Goal: Information Seeking & Learning: Learn about a topic

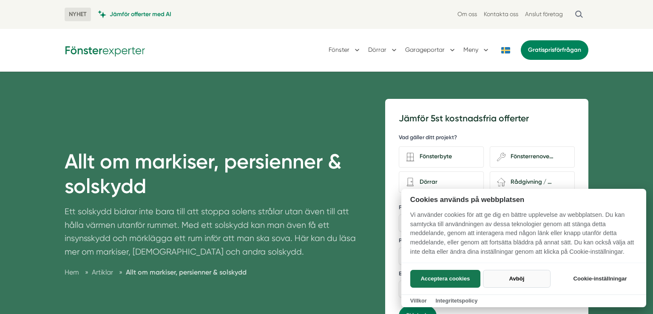
click at [511, 283] on button "Avböj" at bounding box center [517, 279] width 68 height 18
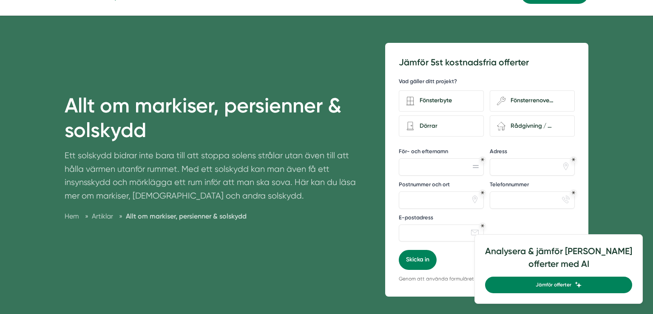
scroll to position [56, 0]
click at [429, 127] on div "Dörrar" at bounding box center [445, 126] width 62 height 11
click at [0, 0] on input "Dörrar" at bounding box center [0, 0] width 0 height 0
click at [480, 76] on div "Vad gäller ditt projekt? Fönsterbyte wench Fönsterrenovering Dörrar renovation-…" at bounding box center [486, 106] width 176 height 70
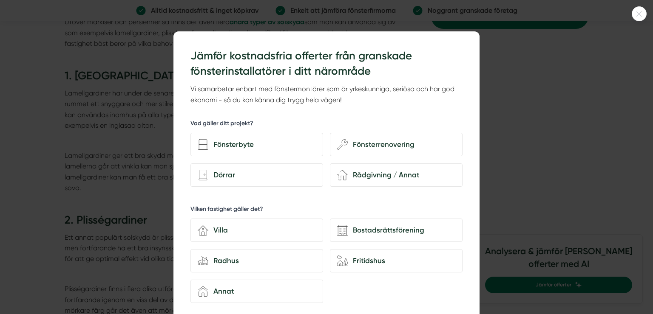
scroll to position [2897, 0]
click at [588, 233] on div at bounding box center [326, 157] width 653 height 314
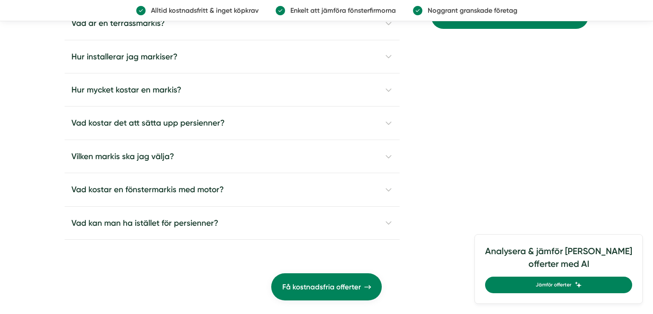
scroll to position [3531, 0]
click at [335, 112] on h4 "Vad kostar det att sätta upp persienner?" at bounding box center [232, 122] width 335 height 33
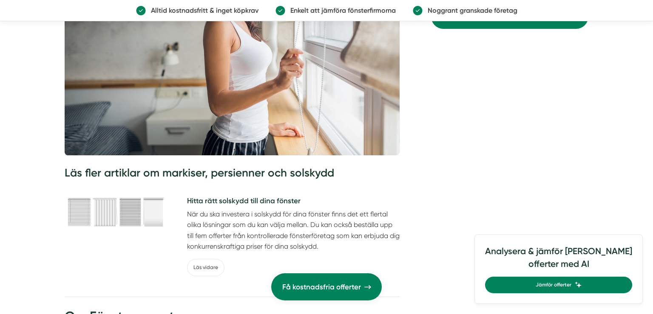
scroll to position [4602, 0]
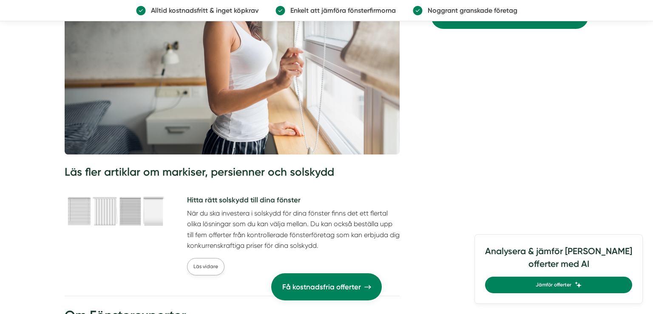
click at [207, 258] on link "Läs vidare" at bounding box center [205, 266] width 37 height 17
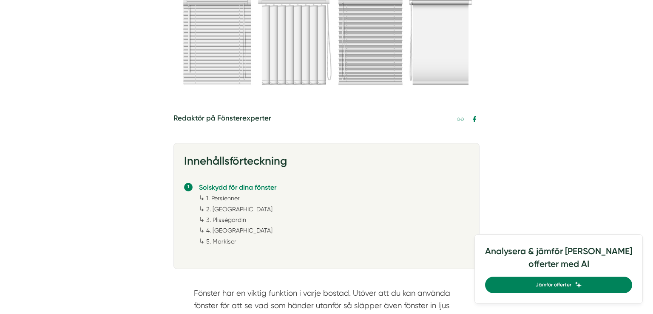
scroll to position [260, 0]
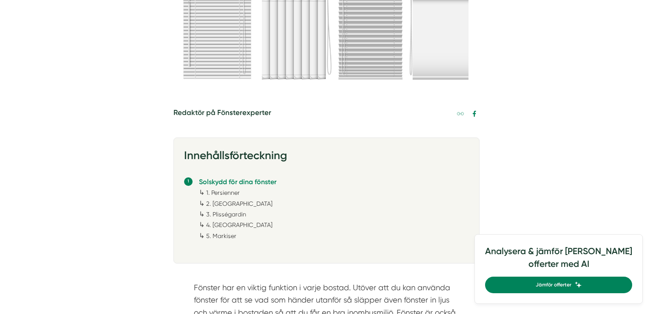
click at [229, 193] on link "1. Persienner" at bounding box center [223, 192] width 34 height 7
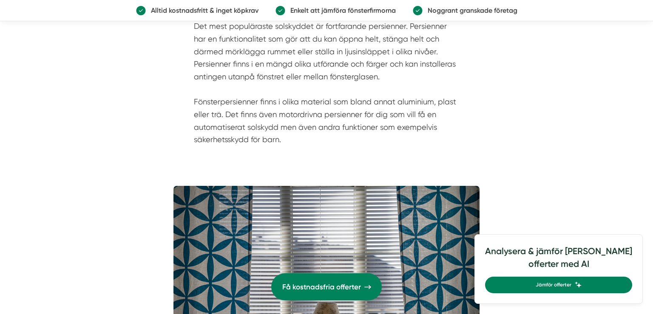
click at [39, 238] on article "Redaktör på Fönsterexperter Innehållsförteckning Solskydd för dina fönster ↳ 1.…" at bounding box center [326, 317] width 653 height 2798
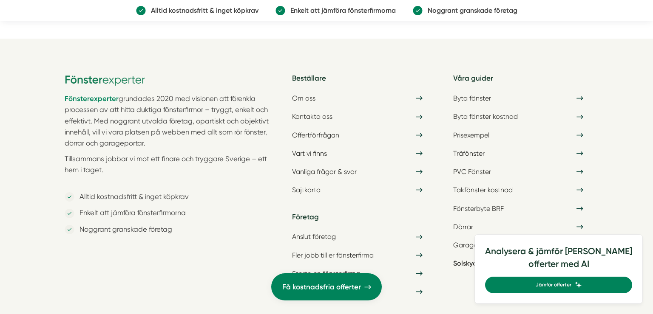
scroll to position [3001, 0]
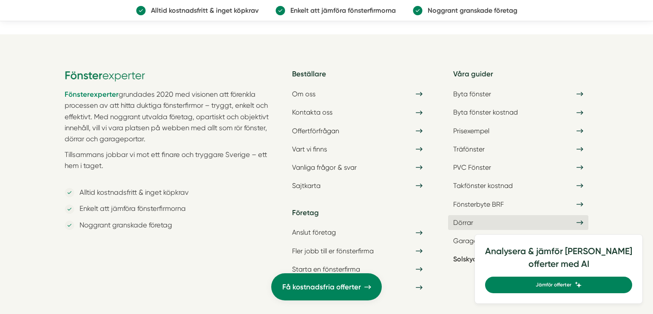
click at [582, 226] on icon at bounding box center [579, 222] width 7 height 7
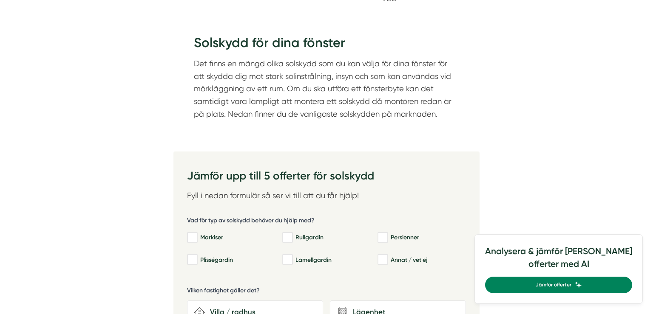
scroll to position [677, 0]
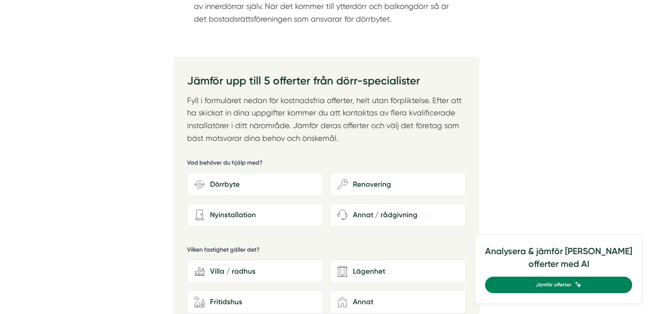
scroll to position [1293, 0]
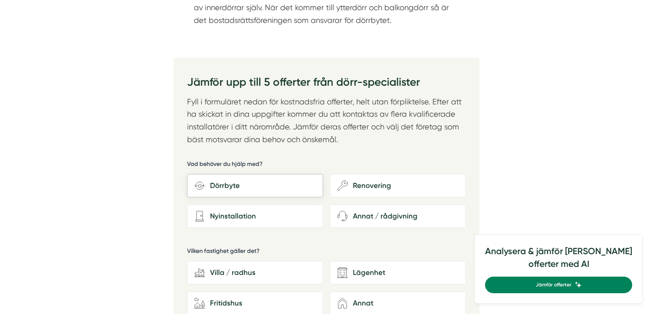
click at [220, 192] on div "Dörrbyte" at bounding box center [255, 185] width 136 height 23
click at [0, 0] on input "Dörrbyte" at bounding box center [0, 0] width 0 height 0
click at [370, 278] on div "Lägenhet" at bounding box center [403, 272] width 111 height 11
click at [0, 0] on input "Lägenhet" at bounding box center [0, 0] width 0 height 0
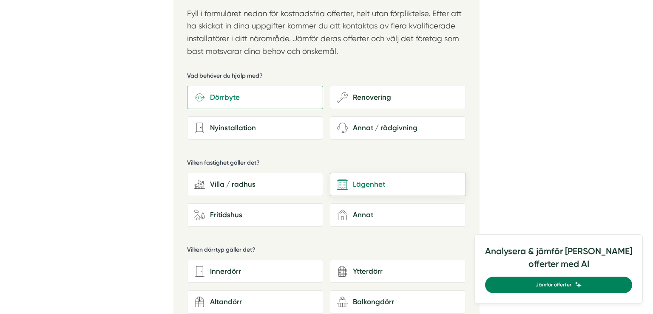
scroll to position [1399, 0]
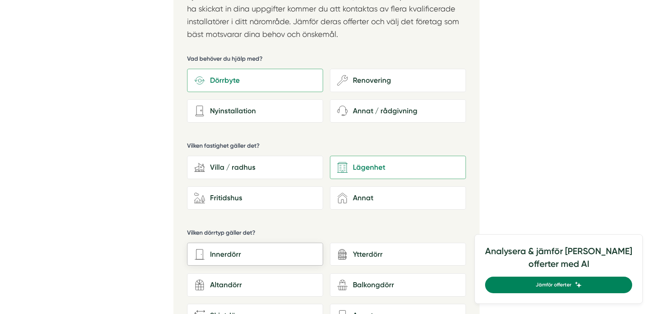
click at [220, 251] on div "Innerdörr" at bounding box center [260, 254] width 111 height 11
click at [0, 0] on input "Innerdörr" at bounding box center [0, 0] width 0 height 0
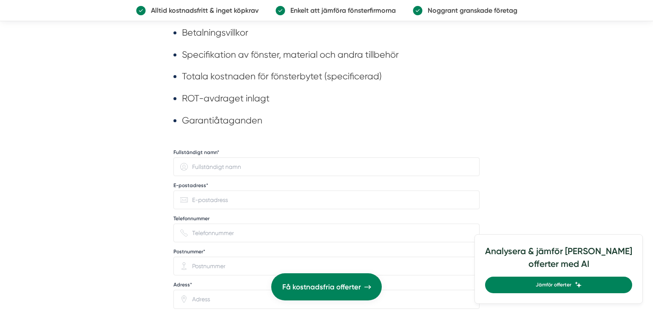
scroll to position [6266, 0]
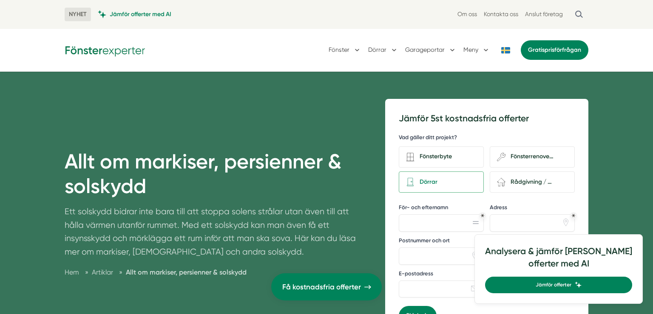
scroll to position [4825, 0]
